Goal: Book appointment/travel/reservation

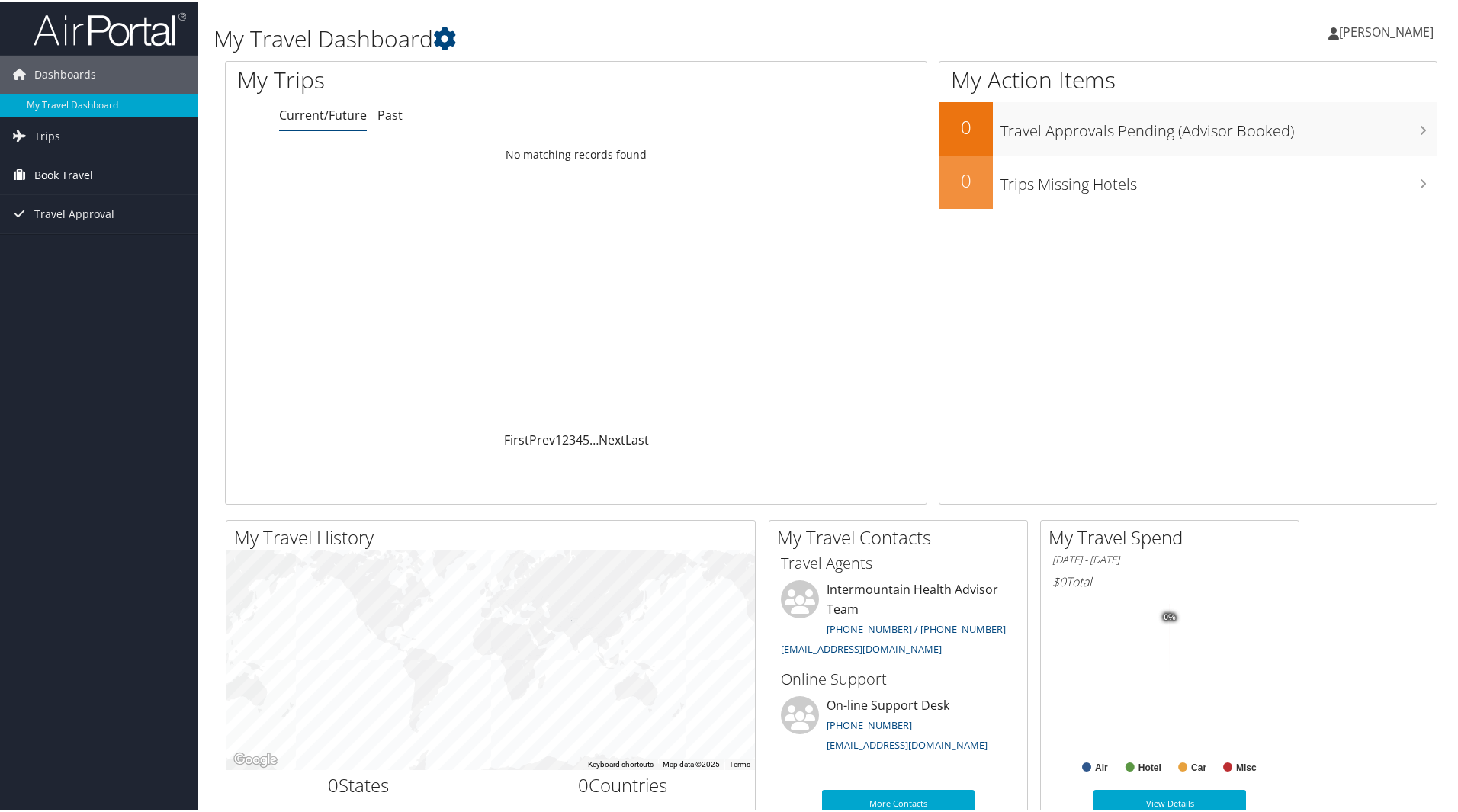
click at [76, 178] on span "Book Travel" at bounding box center [63, 174] width 59 height 38
click at [97, 244] on link "Book/Manage Online Trips" at bounding box center [99, 250] width 198 height 23
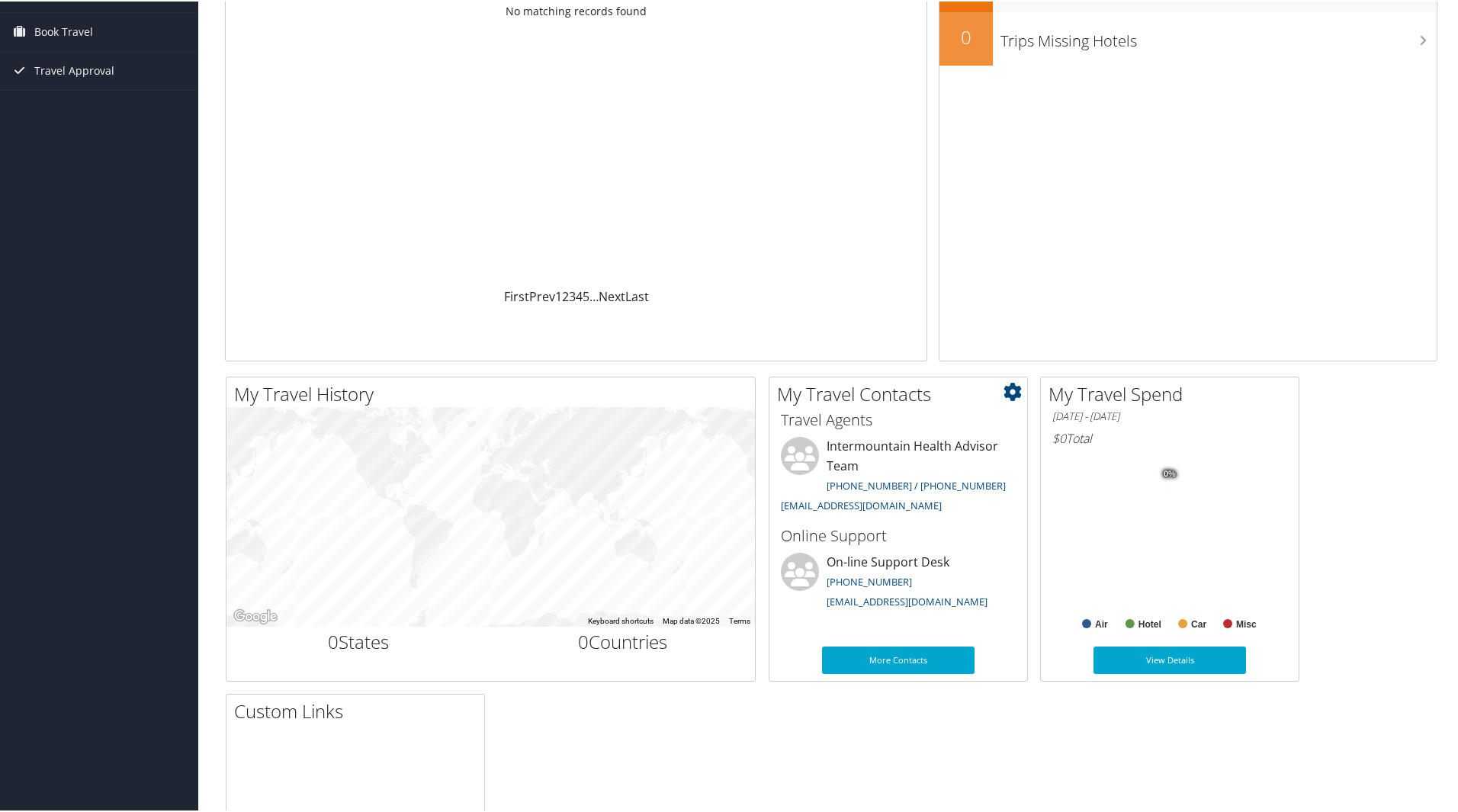
scroll to position [229, 0]
